Goal: Navigation & Orientation: Find specific page/section

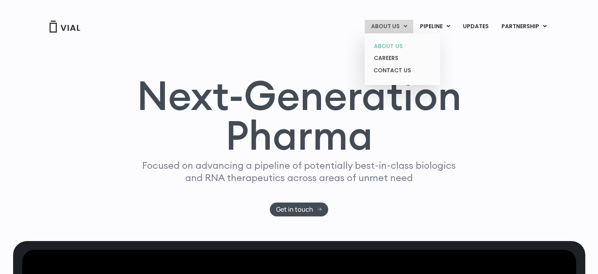
click at [399, 47] on link "ABOUT US" at bounding box center [401, 46] width 69 height 12
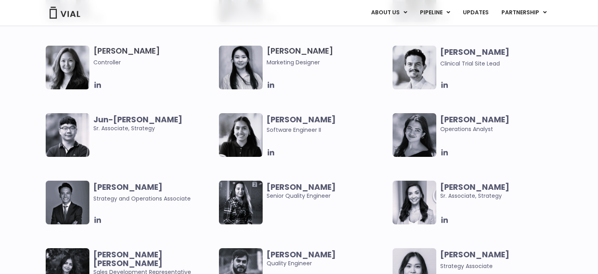
scroll to position [1152, 0]
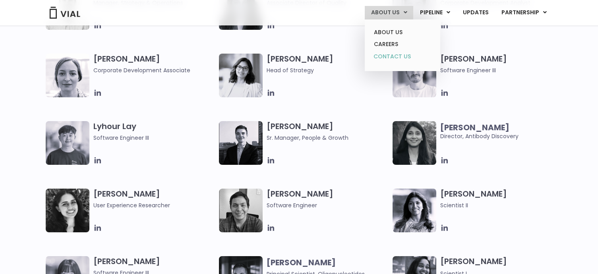
click at [409, 52] on link "CONTACT US" at bounding box center [401, 56] width 69 height 13
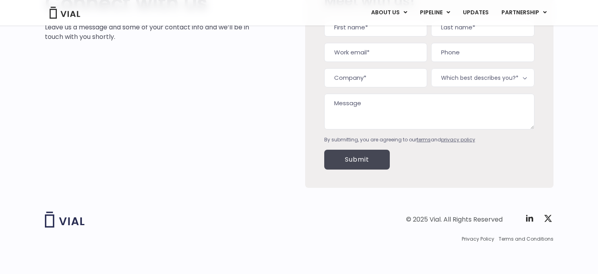
scroll to position [89, 0]
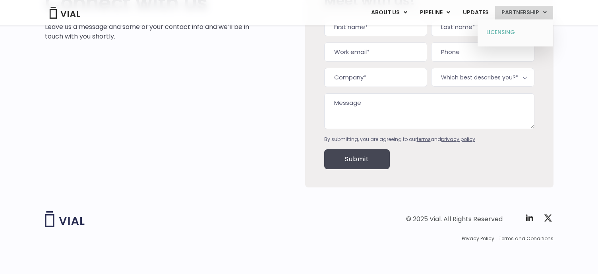
click at [513, 30] on link "LICENSING" at bounding box center [514, 32] width 69 height 13
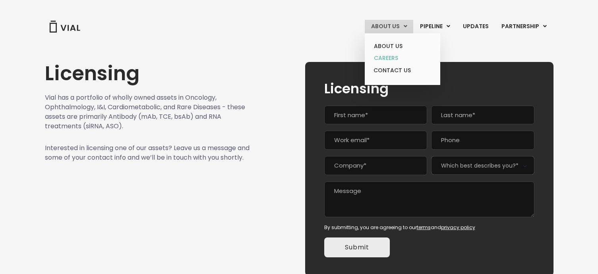
click at [393, 59] on link "CAREERS" at bounding box center [401, 58] width 69 height 12
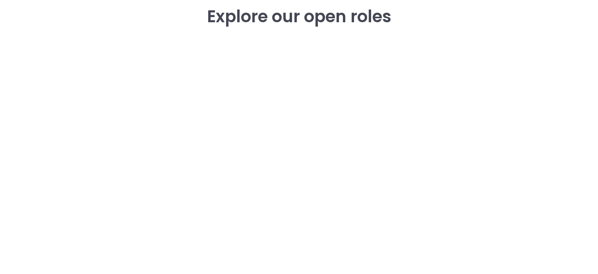
scroll to position [1152, 0]
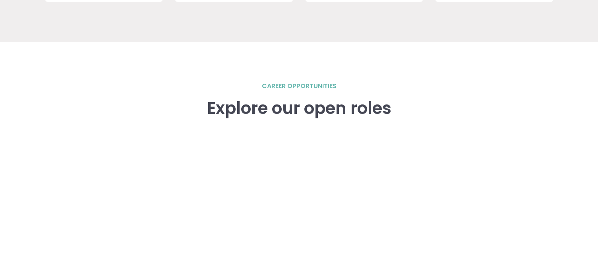
scroll to position [1072, 0]
